Goal: Task Accomplishment & Management: Manage account settings

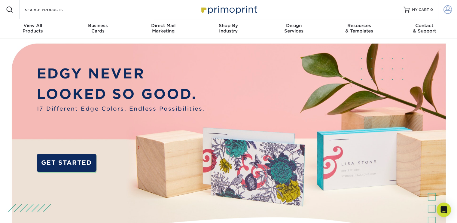
click at [447, 10] on span at bounding box center [447, 9] width 8 height 8
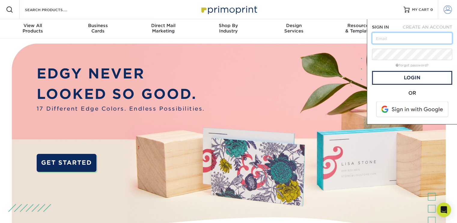
type input "[EMAIL_ADDRESS][DOMAIN_NAME]"
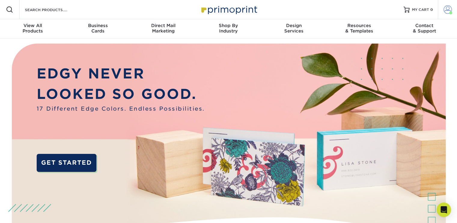
click at [448, 11] on span at bounding box center [447, 9] width 8 height 8
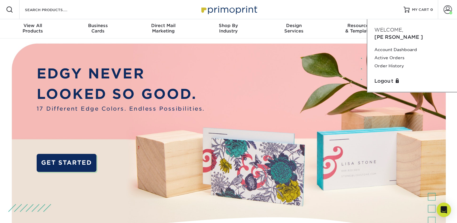
click at [383, 4] on div "Resources Menu Search Products Account [PERSON_NAME] Account Dashboard Active O…" at bounding box center [228, 9] width 457 height 19
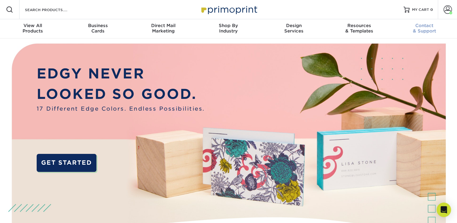
click at [427, 27] on span "Contact" at bounding box center [424, 25] width 65 height 5
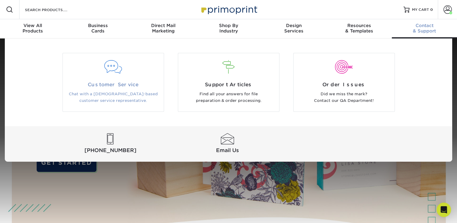
click at [104, 75] on div at bounding box center [113, 70] width 101 height 21
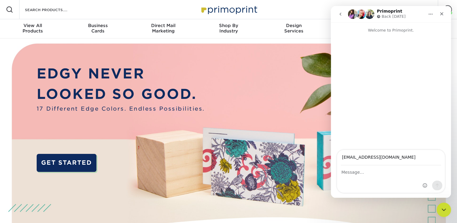
type input "[EMAIL_ADDRESS][DOMAIN_NAME]"
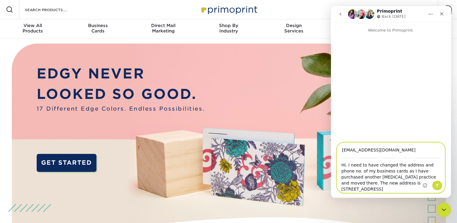
type textarea "Hi. I need to have changed the address and phone no. of my business cards as I …"
click at [438, 185] on icon "Send a message…" at bounding box center [437, 185] width 5 height 5
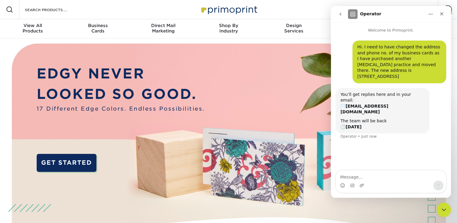
drag, startPoint x: 443, startPoint y: 15, endPoint x: 381, endPoint y: 181, distance: 176.3
click at [386, 170] on div "Operator Welcome to Primoprint. Hi. I need to have changed the address and phon…" at bounding box center [391, 102] width 120 height 192
click at [366, 178] on textarea "Message…" at bounding box center [391, 175] width 110 height 10
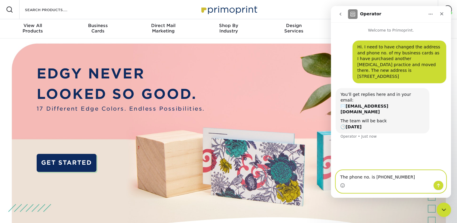
type textarea "The phone no. is [PHONE_NUMBER]"
click at [438, 187] on icon "Send a message…" at bounding box center [438, 185] width 5 height 5
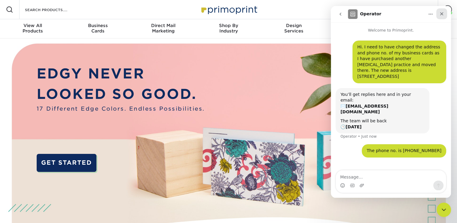
click at [441, 14] on icon "Close" at bounding box center [441, 13] width 3 height 3
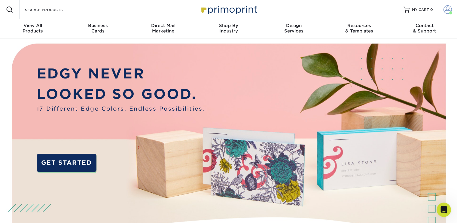
click at [447, 9] on span at bounding box center [447, 9] width 8 height 8
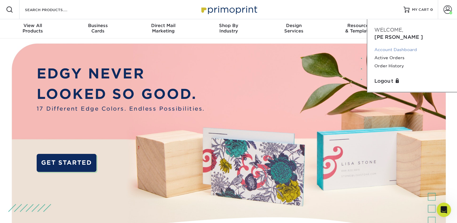
click at [394, 46] on link "Account Dashboard" at bounding box center [411, 50] width 75 height 8
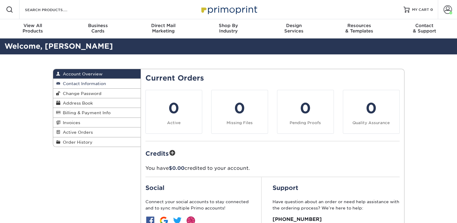
click at [85, 83] on span "Contact Information" at bounding box center [83, 83] width 46 height 5
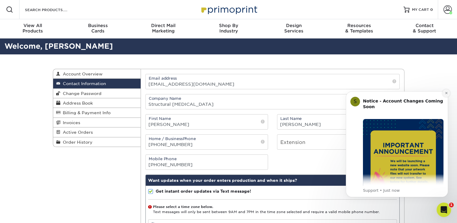
click at [448, 93] on button "Dismiss notification" at bounding box center [446, 93] width 8 height 8
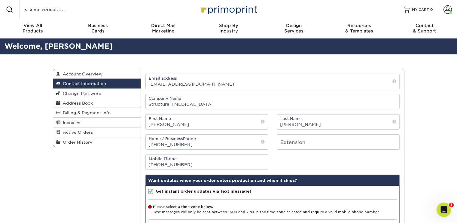
click at [263, 141] on span at bounding box center [263, 142] width 4 height 6
click at [219, 140] on input "(510) 253-2600" at bounding box center [207, 142] width 122 height 15
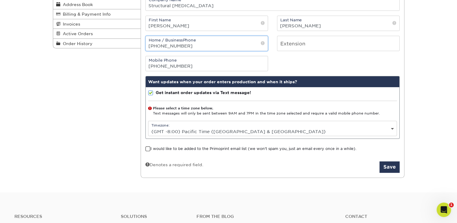
scroll to position [99, 0]
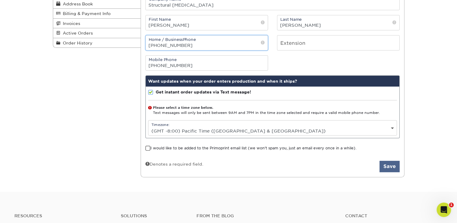
type input "(510) 428-9450"
click at [389, 167] on button "Save" at bounding box center [389, 166] width 20 height 11
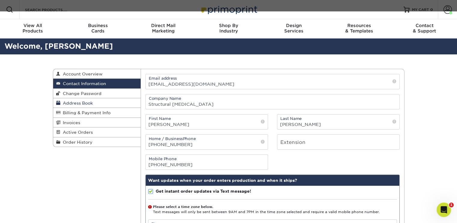
click at [89, 103] on span "Address Book" at bounding box center [76, 103] width 32 height 5
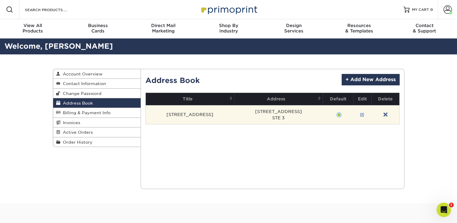
click at [360, 113] on link at bounding box center [362, 114] width 4 height 5
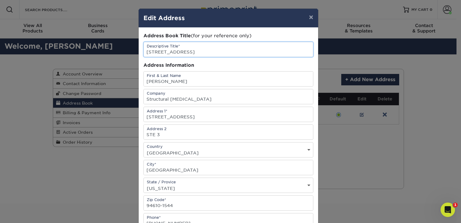
drag, startPoint x: 187, startPoint y: 50, endPoint x: 118, endPoint y: 53, distance: 69.7
click at [118, 53] on div "× Edit Address Address Book Title (for your reference only) Descriptive Title* …" at bounding box center [230, 111] width 461 height 223
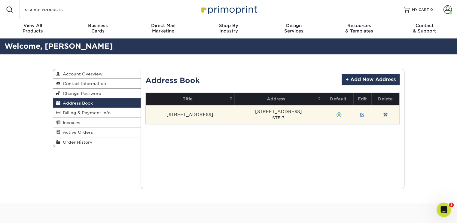
click at [360, 115] on link at bounding box center [362, 114] width 4 height 5
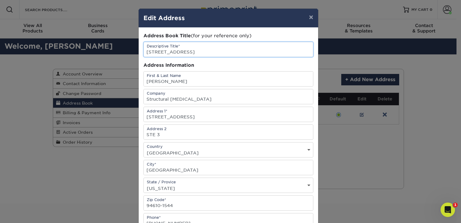
click at [192, 52] on input "3718 Grand Ave" at bounding box center [228, 49] width 169 height 15
type input "3"
type input "523 47th St"
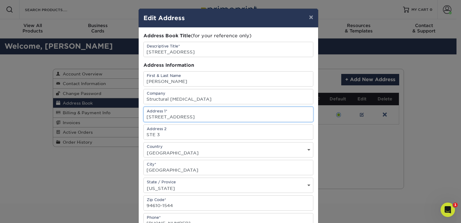
click at [200, 115] on input "3718 GRAND AVE" at bounding box center [228, 114] width 169 height 15
type input "3"
type input "523 47th St"
click at [173, 133] on input "STE 3" at bounding box center [228, 132] width 169 height 15
type input "STE 205"
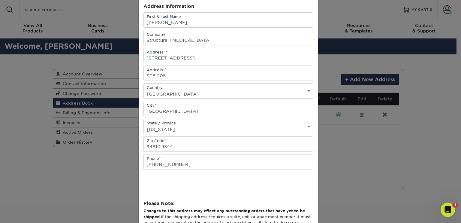
scroll to position [71, 0]
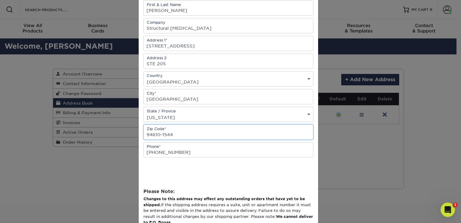
click at [178, 134] on input "94610-1544" at bounding box center [228, 132] width 169 height 15
type input "94609-2098"
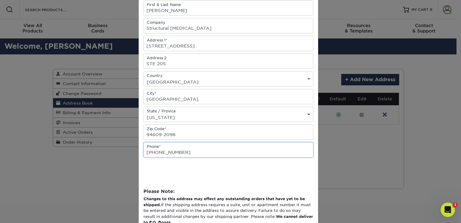
click at [178, 151] on input "510-253-2600" at bounding box center [228, 149] width 169 height 15
type input "510-428-9288"
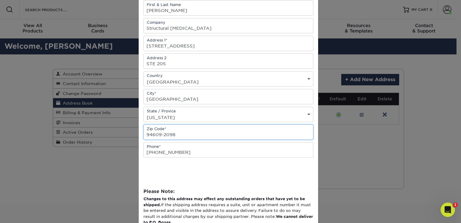
drag, startPoint x: 177, startPoint y: 133, endPoint x: 138, endPoint y: 135, distance: 39.1
click at [139, 135] on div "Address Book Title (for your reference only) Descriptive Title* 523 47th St Add…" at bounding box center [229, 93] width 180 height 273
click at [180, 132] on input "94609-2098" at bounding box center [228, 132] width 169 height 15
type input "94609"
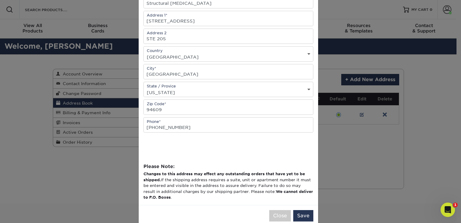
scroll to position [106, 0]
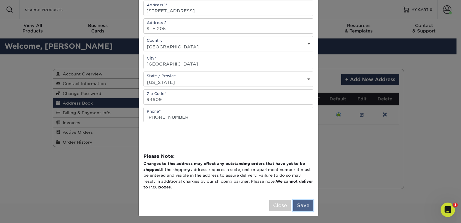
click at [300, 203] on button "Save" at bounding box center [304, 205] width 20 height 11
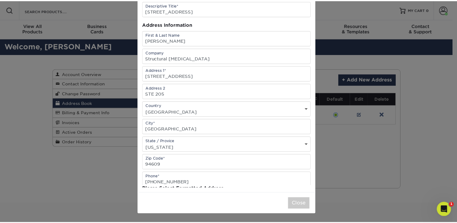
scroll to position [0, 0]
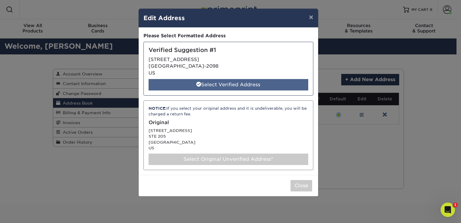
click at [227, 83] on div "Select Verified Address" at bounding box center [229, 84] width 160 height 11
